Goal: Information Seeking & Learning: Learn about a topic

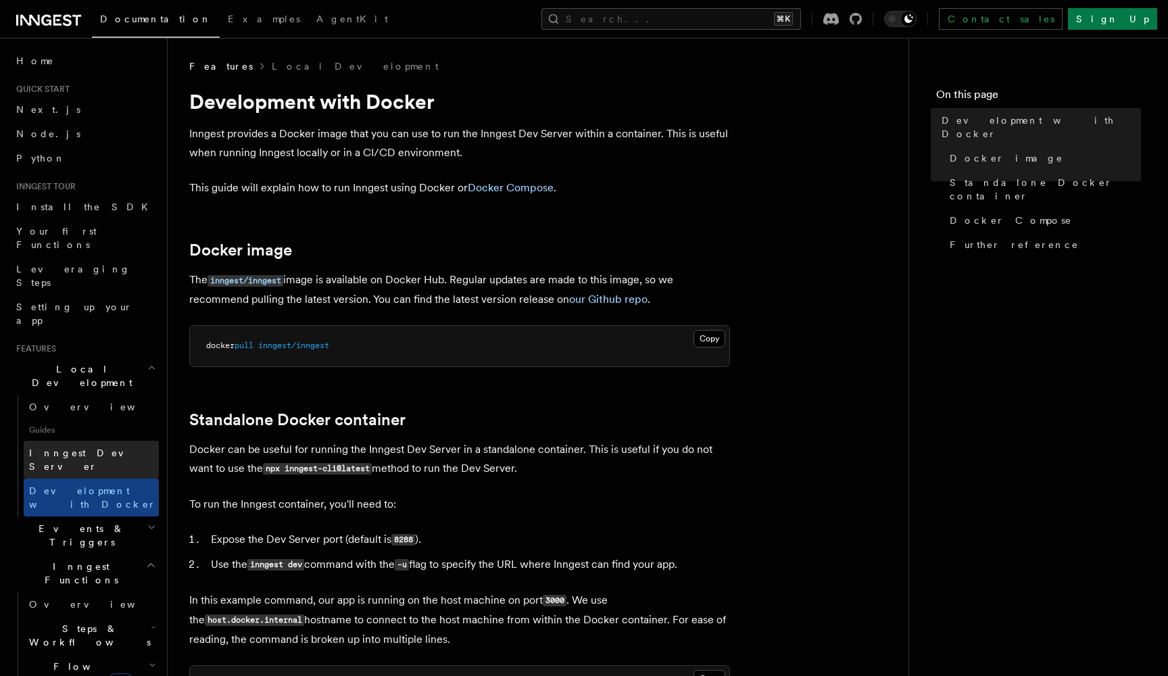
click at [95, 447] on span "Inngest Dev Server" at bounding box center [87, 459] width 116 height 24
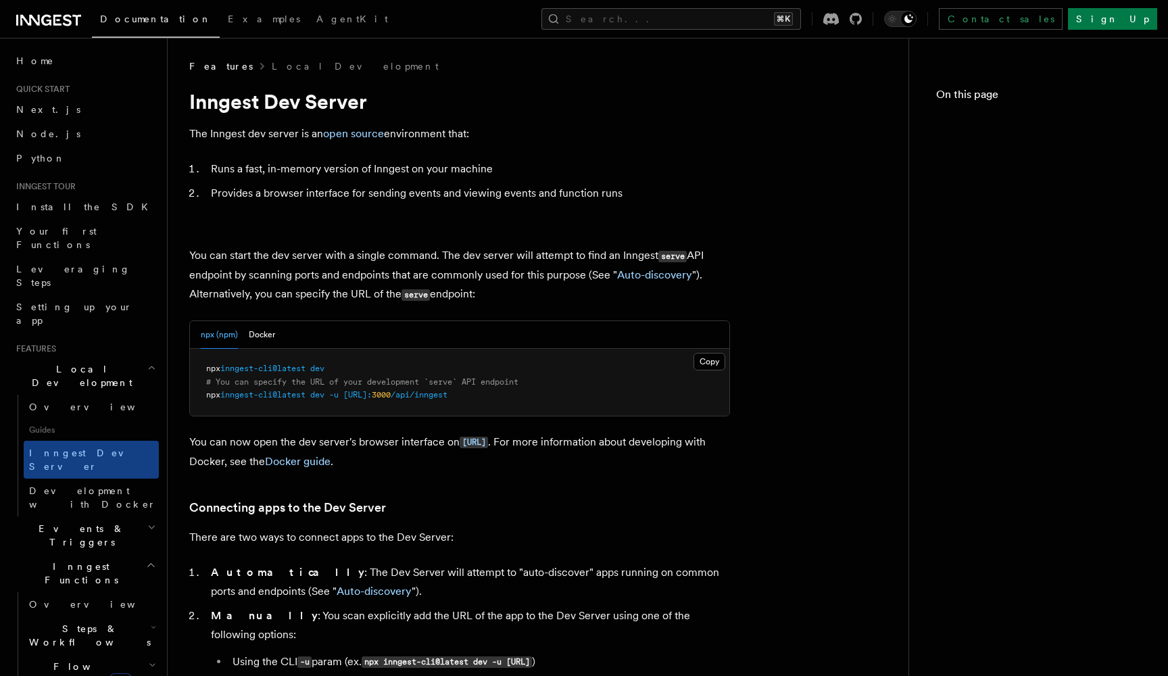
scroll to position [37, 0]
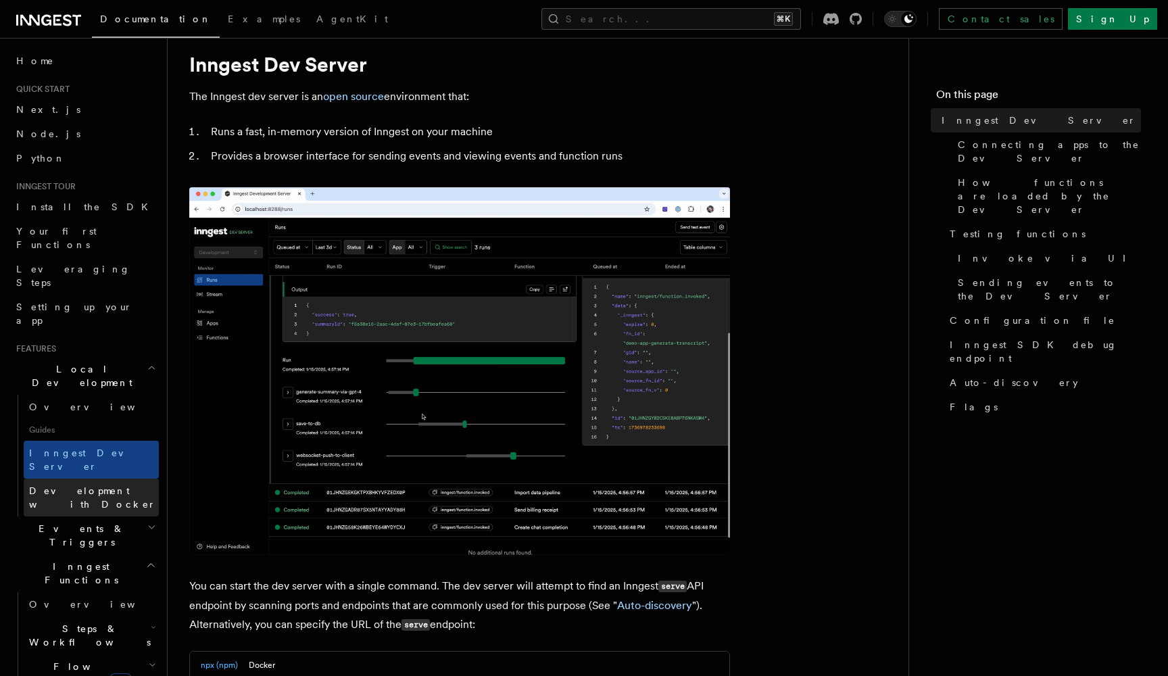
click at [91, 485] on span "Development with Docker" at bounding box center [92, 497] width 127 height 24
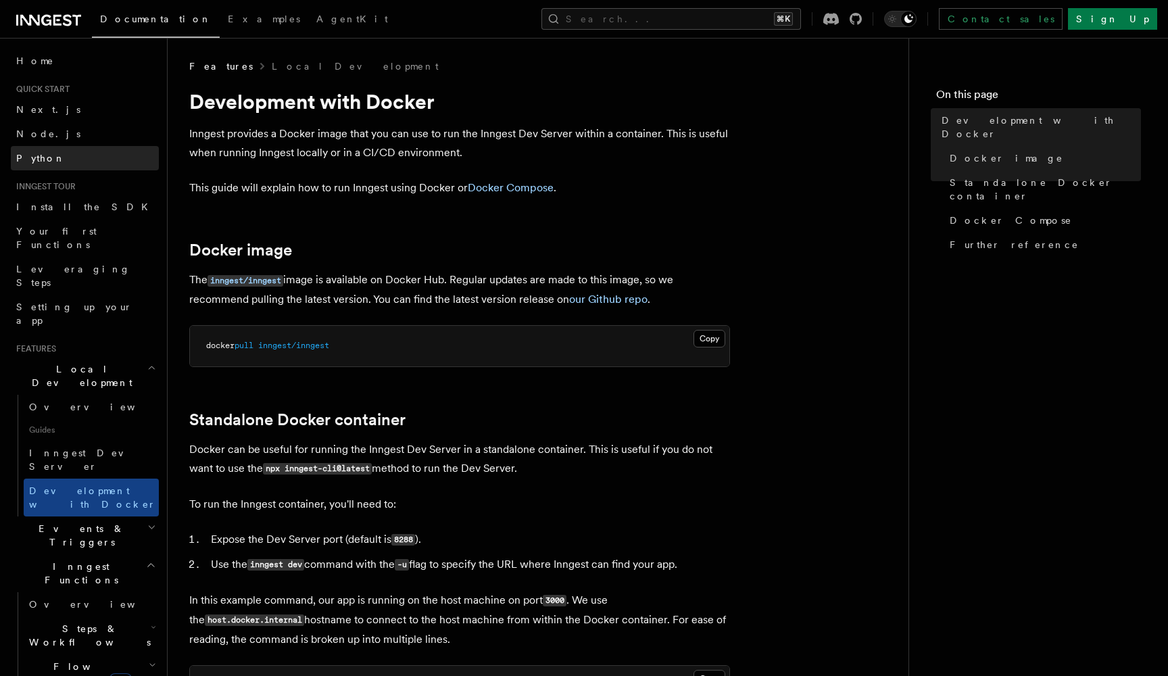
click at [47, 160] on link "Python" at bounding box center [85, 158] width 148 height 24
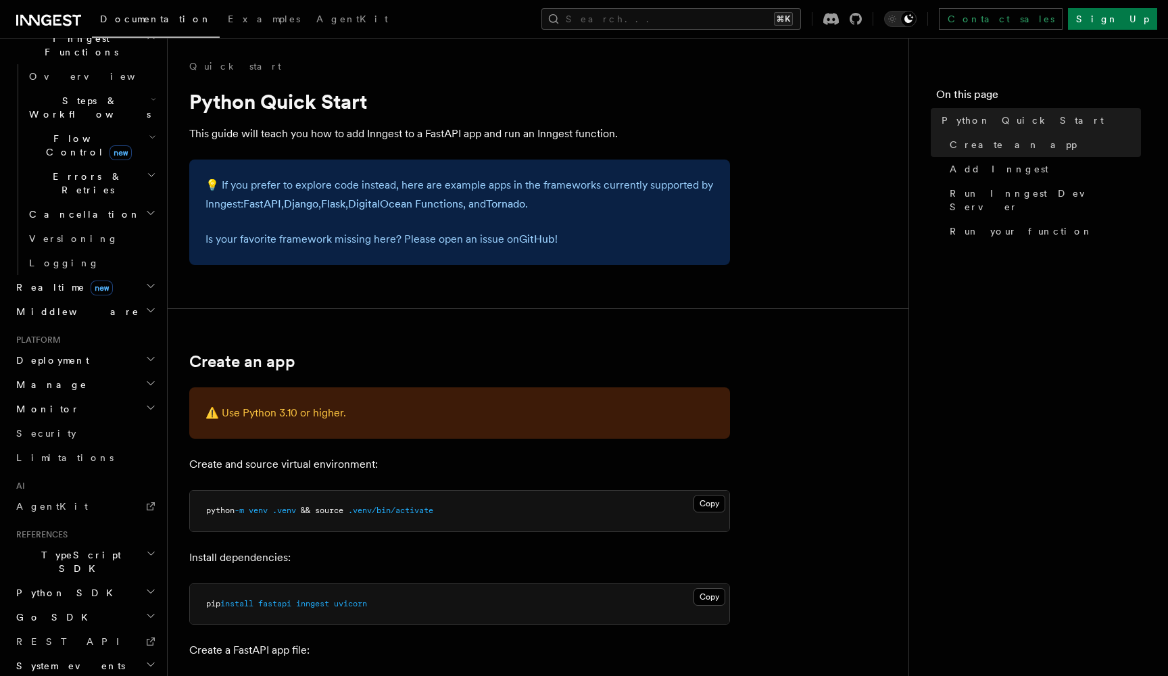
scroll to position [406, 0]
click at [155, 587] on icon "button" at bounding box center [150, 592] width 11 height 11
click at [52, 606] on link "Introduction" at bounding box center [91, 618] width 135 height 24
